Goal: Task Accomplishment & Management: Use online tool/utility

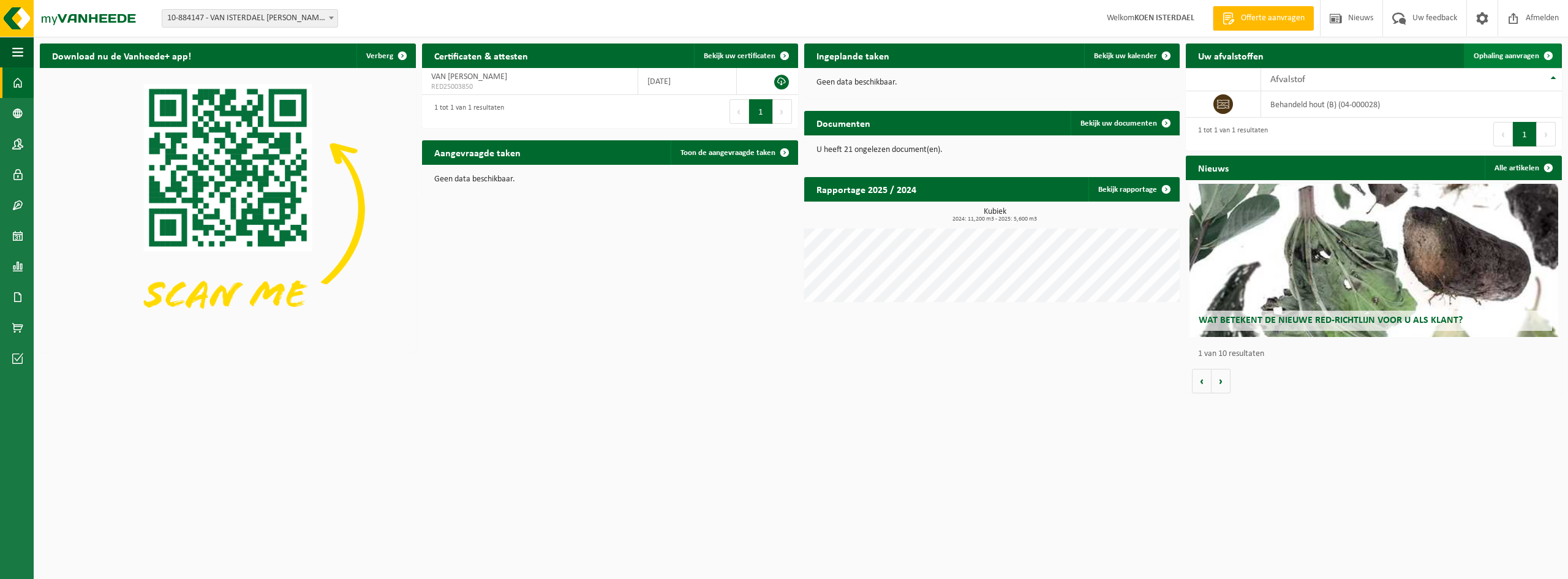
click at [1514, 58] on span "Ophaling aanvragen" at bounding box center [1506, 56] width 66 height 8
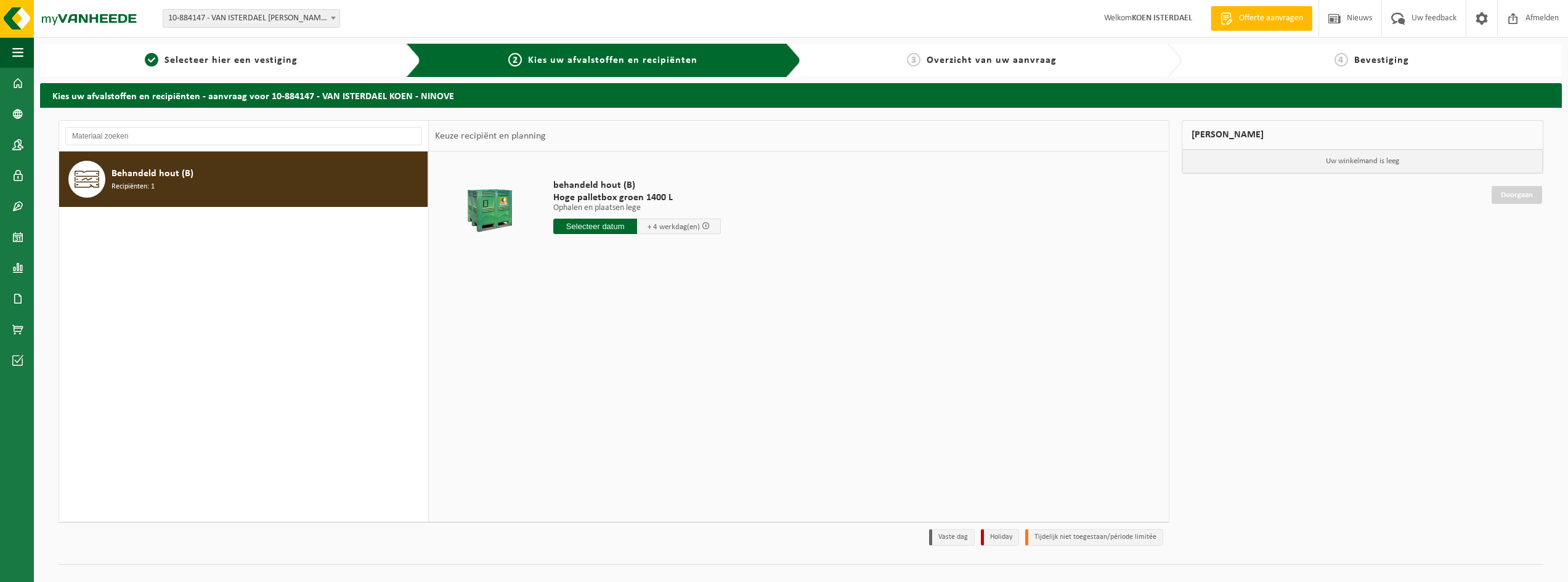
click at [617, 226] on input "text" at bounding box center [595, 226] width 84 height 15
click at [626, 338] on div "18" at bounding box center [630, 336] width 21 height 20
type input "Van [DATE]"
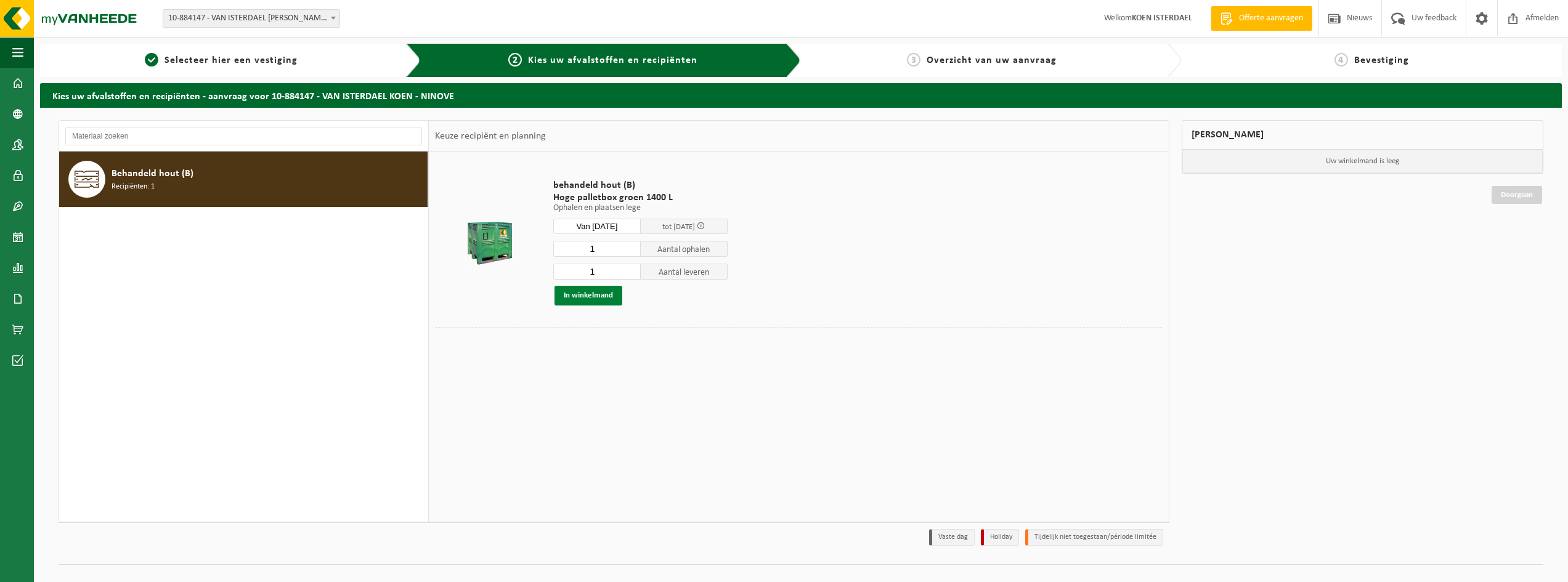
click at [608, 293] on button "In winkelmand" at bounding box center [588, 296] width 68 height 20
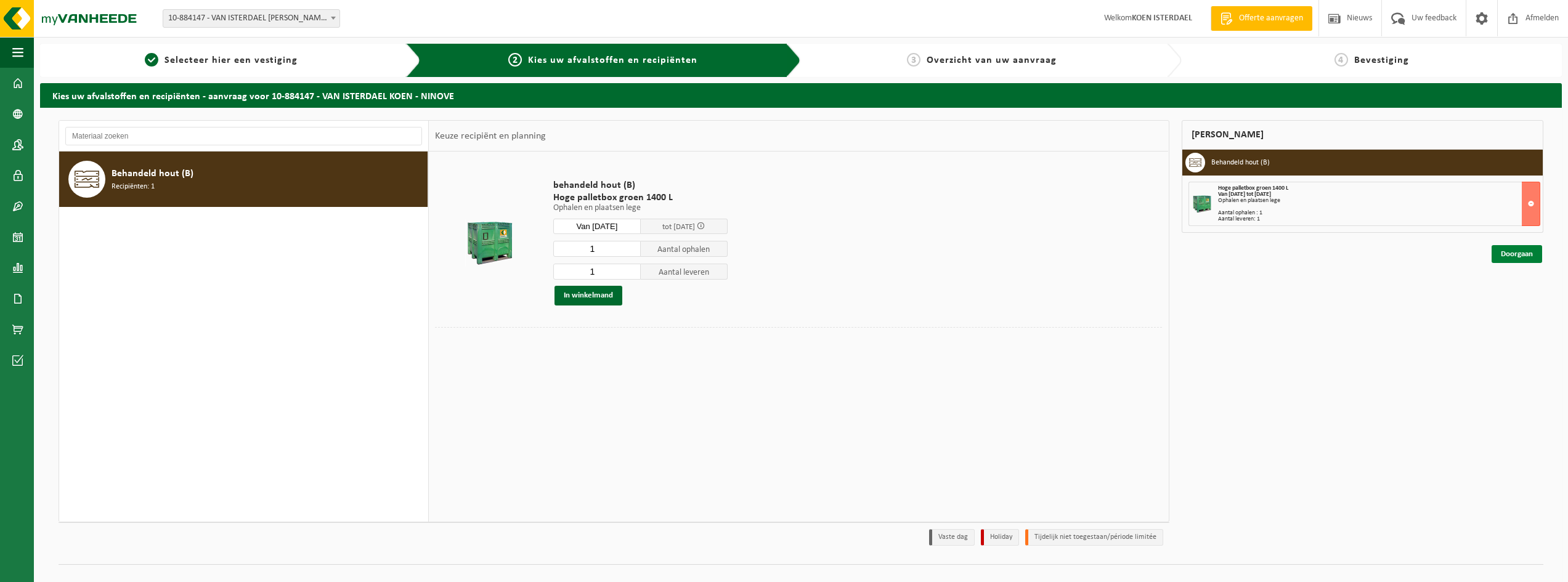
click at [1523, 257] on link "Doorgaan" at bounding box center [1517, 254] width 51 height 18
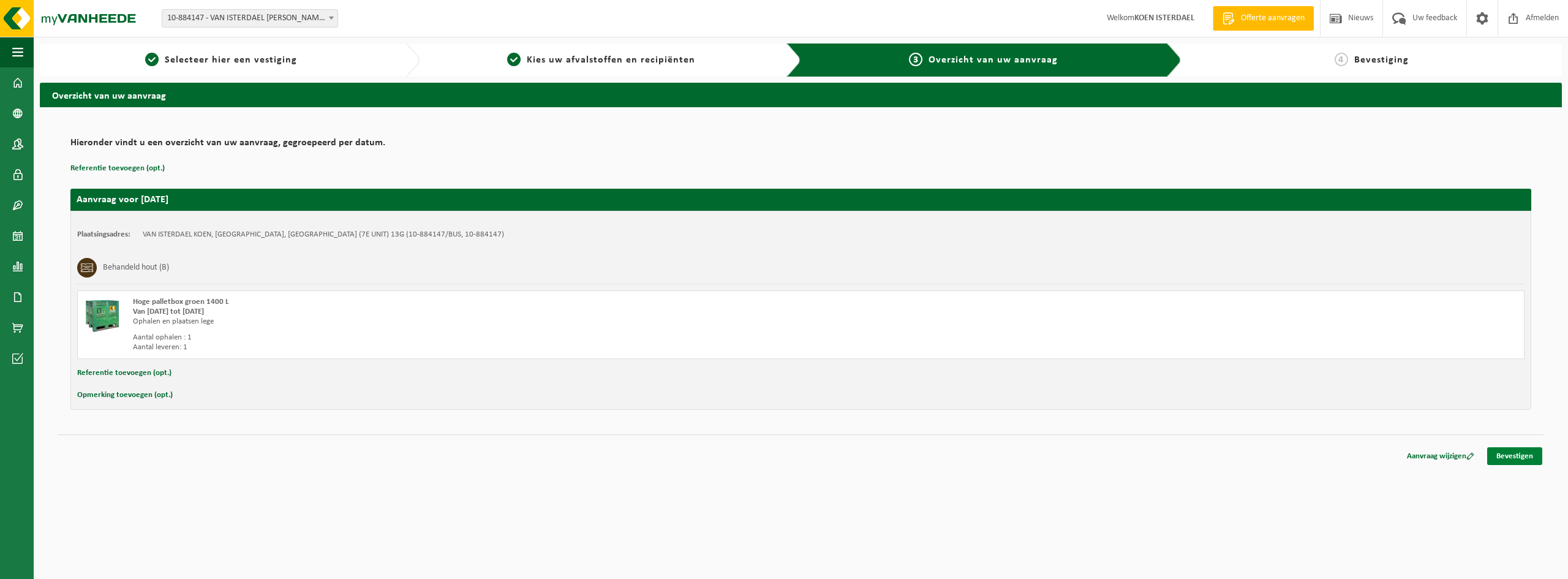
click at [1521, 450] on link "Bevestigen" at bounding box center [1514, 456] width 55 height 18
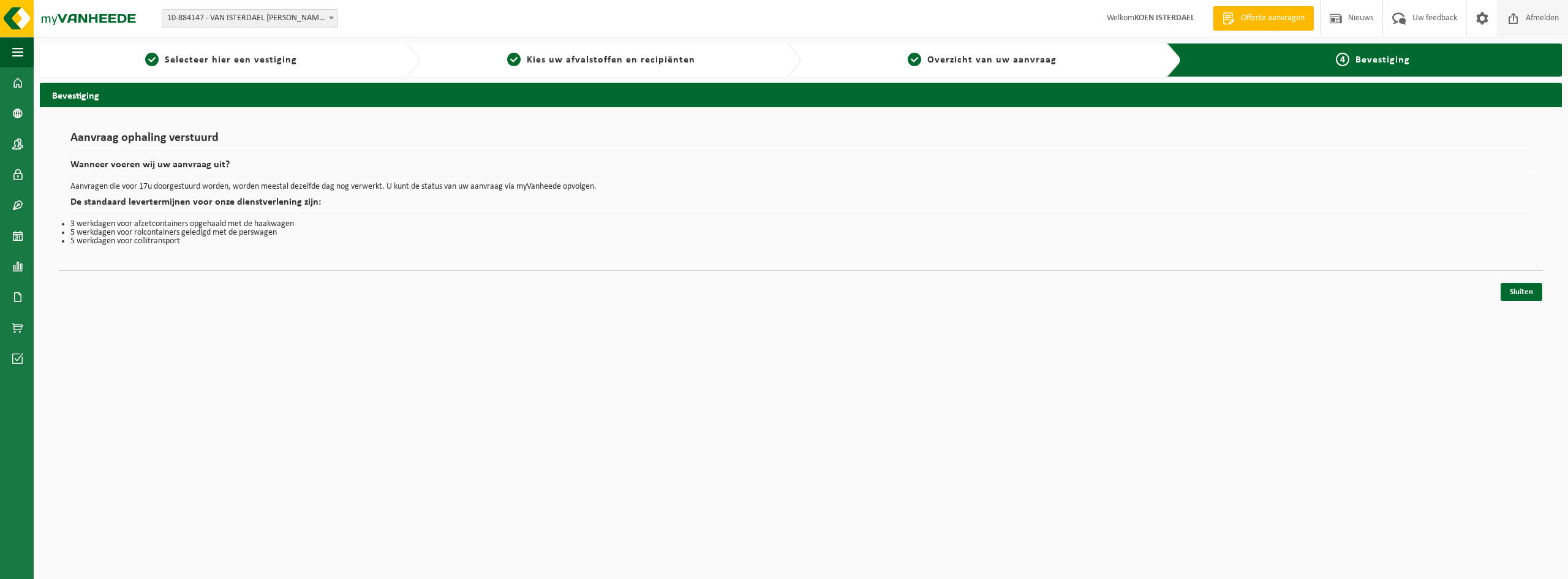
click at [1551, 19] on span "Afmelden" at bounding box center [1542, 18] width 39 height 36
